Goal: Understand site structure: Understand site structure

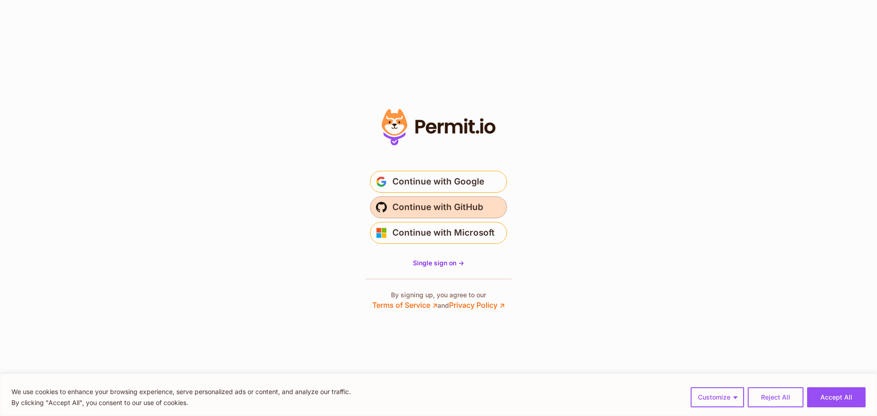
click at [453, 204] on span "Continue with GitHub" at bounding box center [437, 207] width 91 height 15
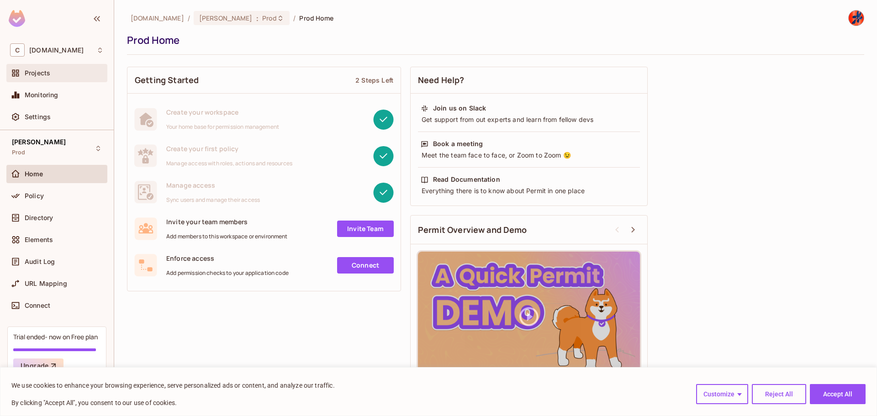
click at [43, 74] on span "Projects" at bounding box center [38, 72] width 26 height 7
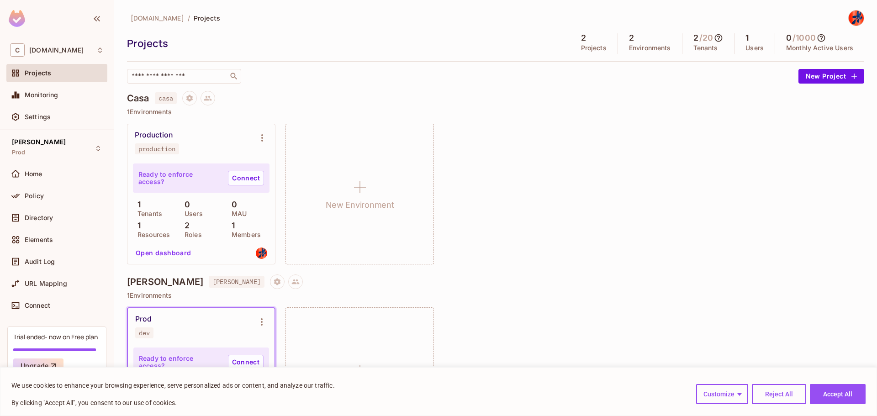
click at [173, 327] on div "Prod dev" at bounding box center [193, 327] width 117 height 24
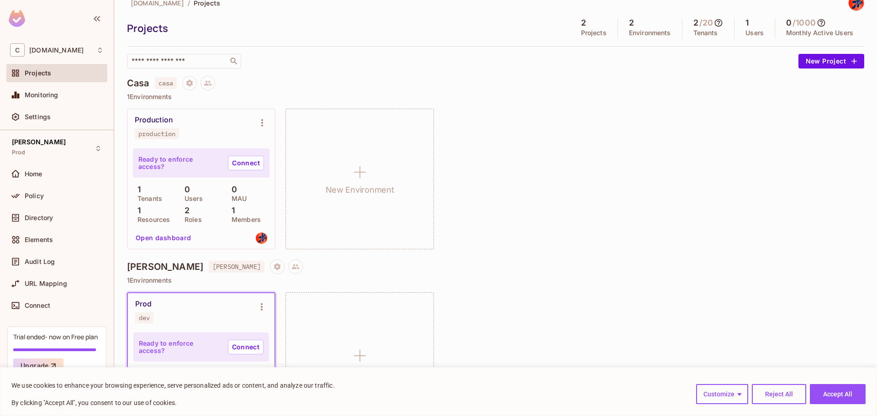
scroll to position [42, 0]
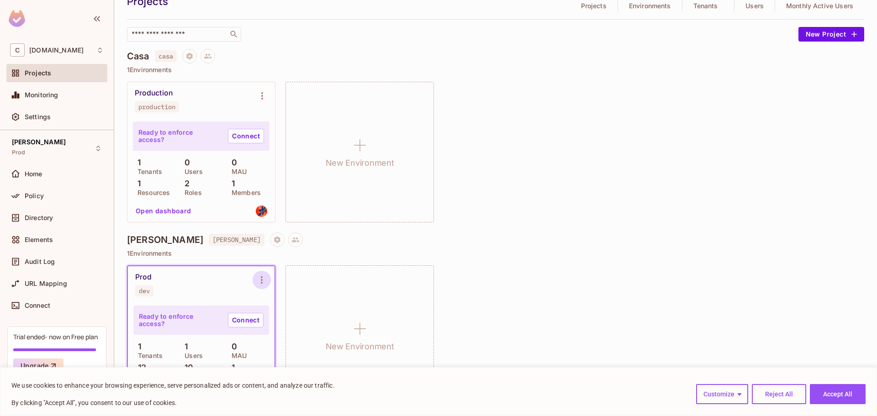
click at [260, 286] on button "Environment settings" at bounding box center [261, 280] width 18 height 18
click at [528, 315] on div at bounding box center [438, 208] width 877 height 416
click at [156, 393] on button "Open dashboard" at bounding box center [163, 394] width 63 height 15
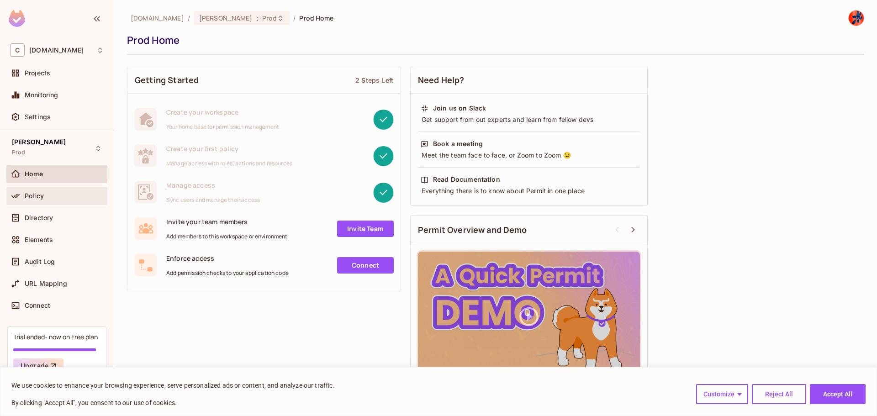
click at [46, 201] on div "Policy" at bounding box center [57, 195] width 94 height 11
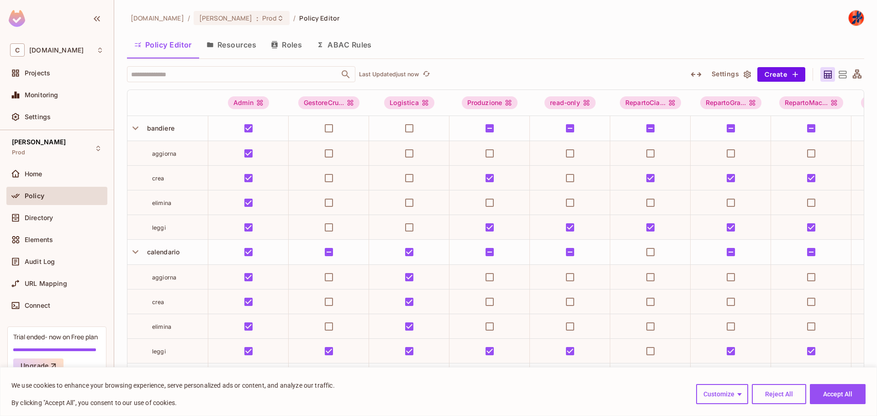
click at [245, 52] on button "Resources" at bounding box center [231, 44] width 64 height 23
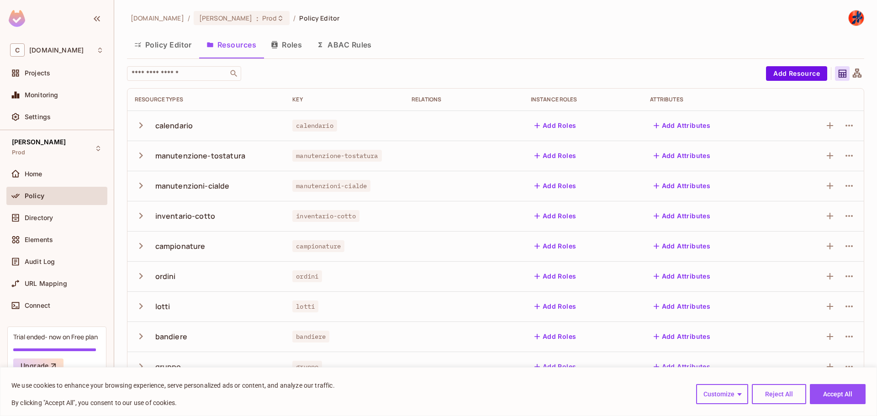
click at [852, 72] on icon at bounding box center [856, 72] width 9 height 9
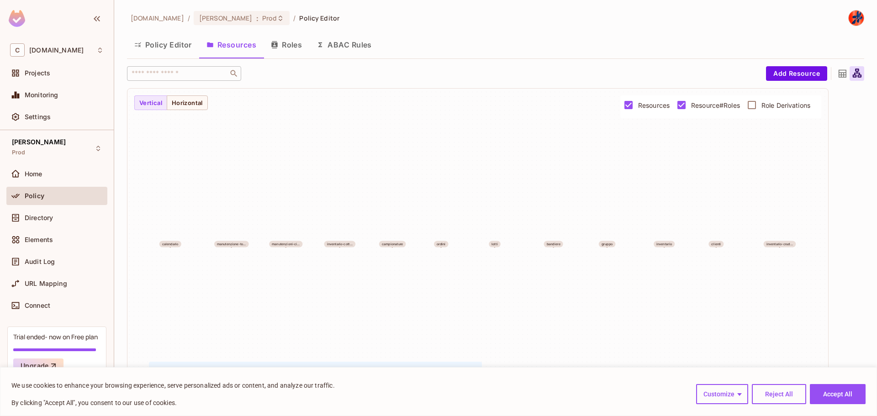
click at [767, 105] on span "Role Derivations" at bounding box center [785, 105] width 49 height 9
click at [767, 106] on span "Role Derivations" at bounding box center [785, 105] width 49 height 9
click at [692, 106] on span "Resource#Roles" at bounding box center [715, 105] width 49 height 9
click at [182, 106] on button "Horizontal" at bounding box center [187, 102] width 41 height 15
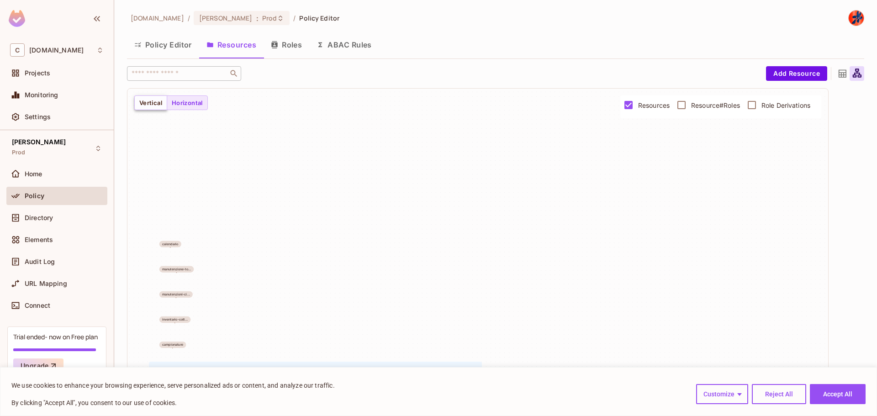
click at [147, 105] on button "Vertical" at bounding box center [150, 102] width 33 height 15
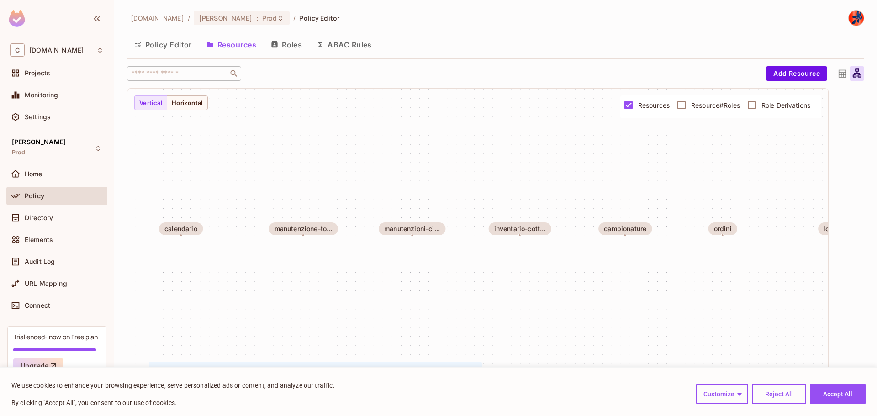
drag, startPoint x: 181, startPoint y: 236, endPoint x: 199, endPoint y: 251, distance: 23.3
click at [199, 250] on div "calendario manutenzione-to... manutenzioni-ci... inventario-cott... campionatur…" at bounding box center [477, 244] width 700 height 311
click at [663, 68] on div "​" at bounding box center [444, 73] width 634 height 15
click at [840, 72] on icon at bounding box center [841, 73] width 11 height 11
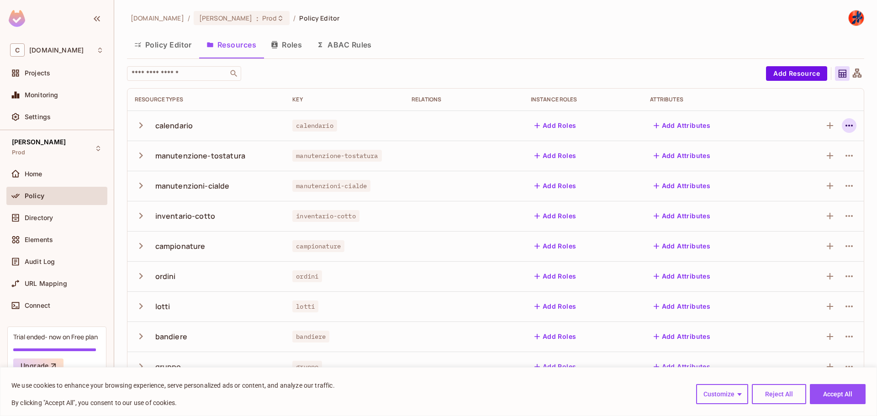
click at [844, 127] on icon "button" at bounding box center [848, 125] width 11 height 11
click at [492, 84] on div at bounding box center [438, 208] width 877 height 416
click at [295, 48] on button "Roles" at bounding box center [286, 44] width 46 height 23
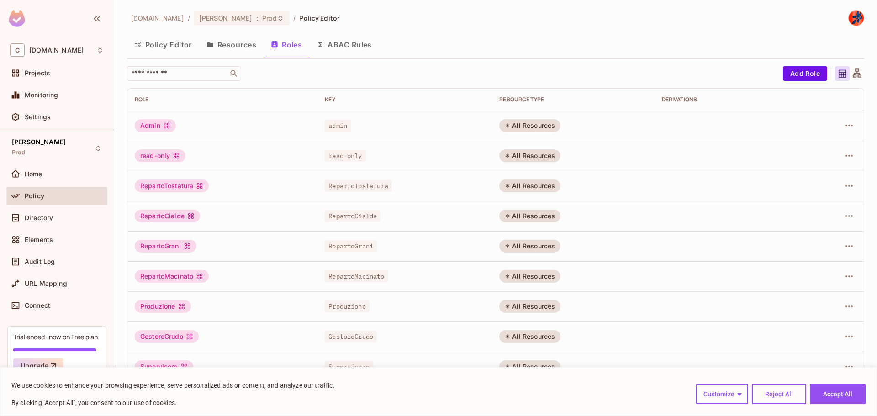
click at [367, 42] on button "ABAC Rules" at bounding box center [344, 44] width 70 height 23
